Goal: Book appointment/travel/reservation

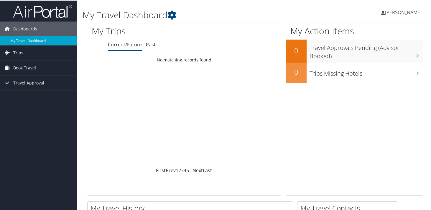
click at [19, 68] on span "Book Travel" at bounding box center [24, 67] width 23 height 15
click at [30, 39] on link "My Travel Dashboard" at bounding box center [38, 40] width 77 height 9
click at [26, 67] on span "Book Travel" at bounding box center [24, 67] width 23 height 15
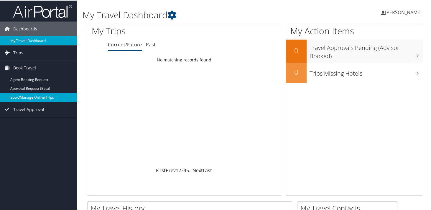
click at [50, 97] on link "Book/Manage Online Trips" at bounding box center [38, 96] width 77 height 9
